Goal: Task Accomplishment & Management: Use online tool/utility

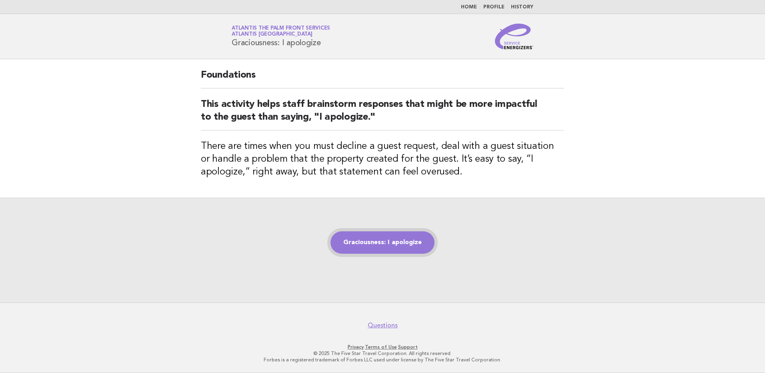
click at [374, 245] on link "Graciousness: I apologize" at bounding box center [382, 242] width 104 height 22
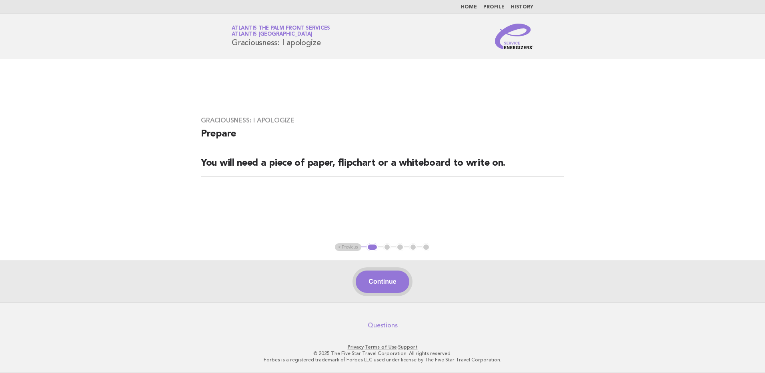
click at [386, 285] on button "Continue" at bounding box center [382, 281] width 53 height 22
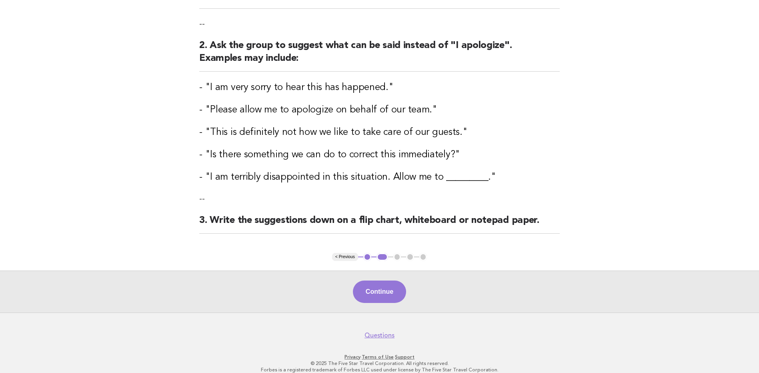
scroll to position [130, 0]
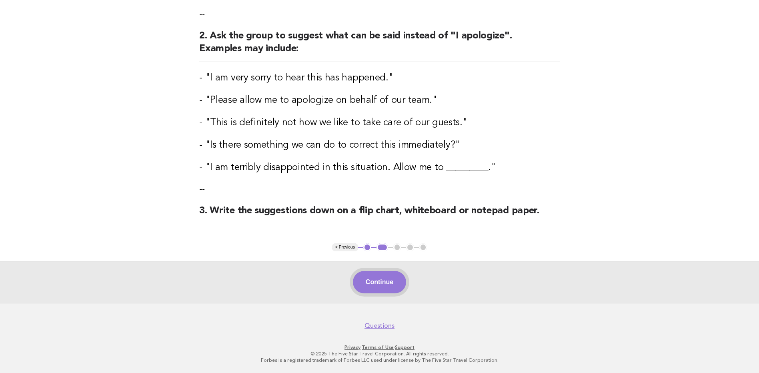
click at [370, 282] on button "Continue" at bounding box center [379, 282] width 53 height 22
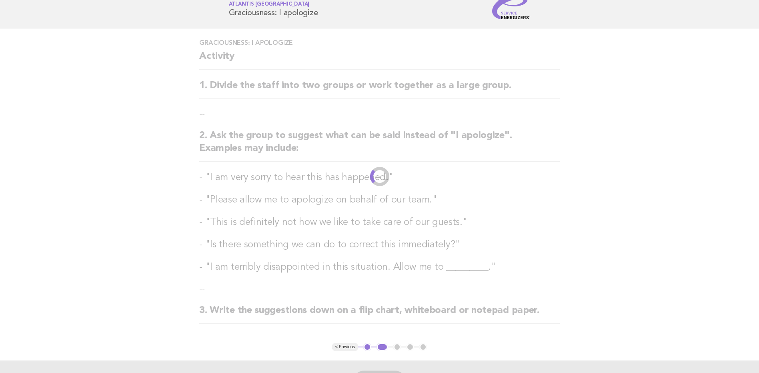
scroll to position [0, 0]
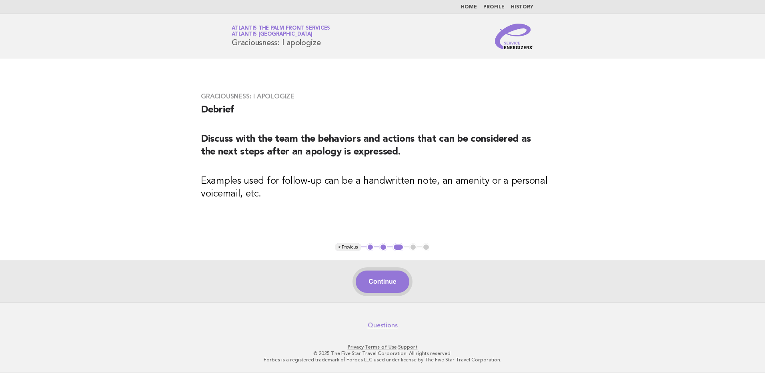
click at [394, 284] on button "Continue" at bounding box center [382, 281] width 53 height 22
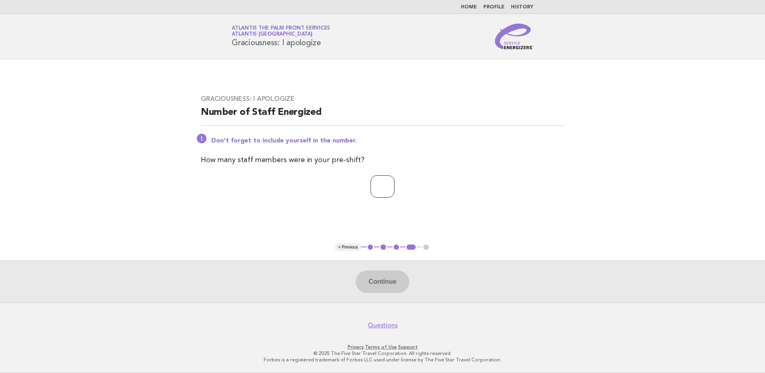
click at [373, 183] on input "number" at bounding box center [382, 186] width 24 height 22
type input "*"
click at [379, 290] on button "Continue" at bounding box center [382, 281] width 53 height 22
